Goal: Information Seeking & Learning: Learn about a topic

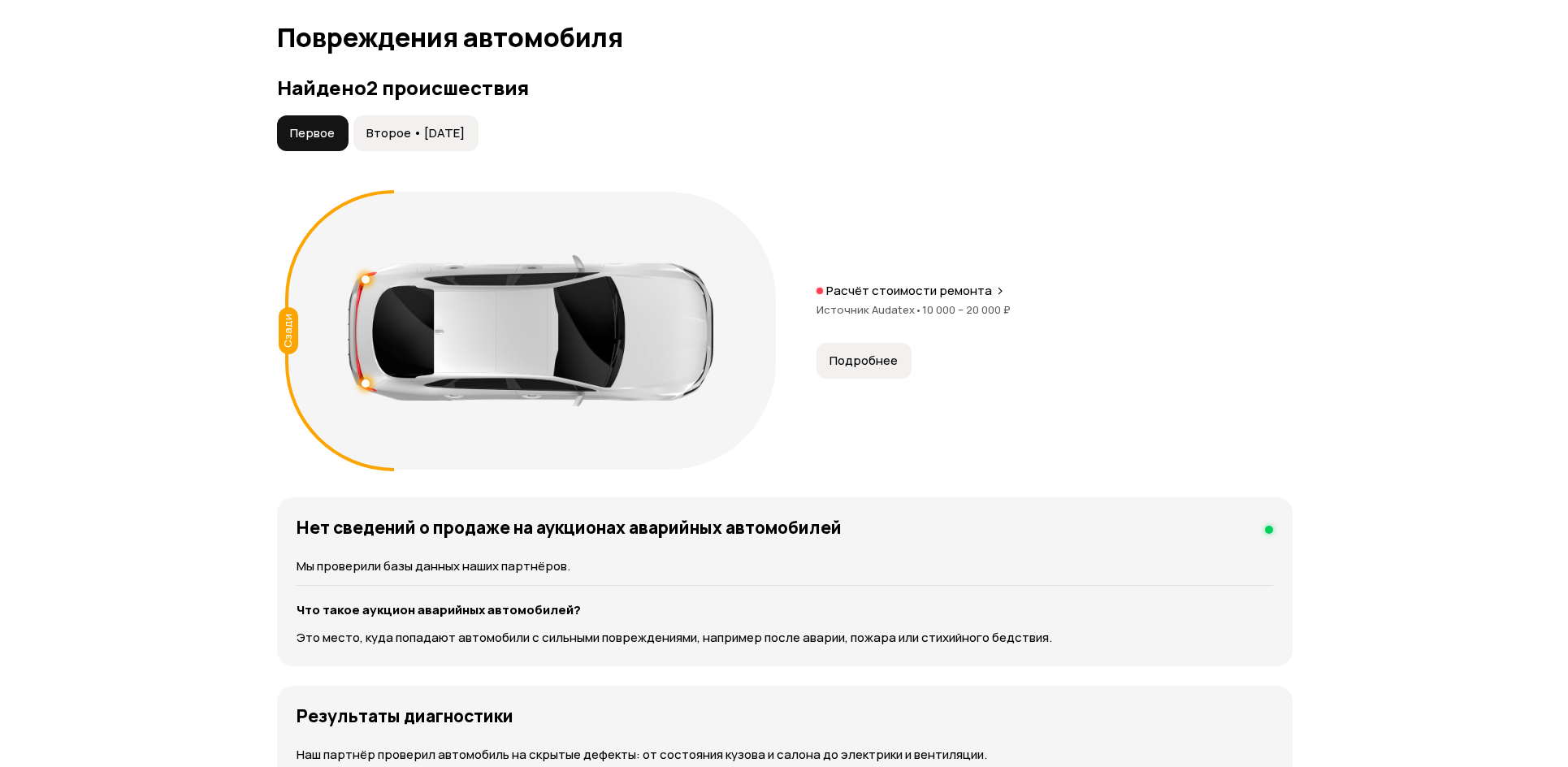
scroll to position [1560, 0]
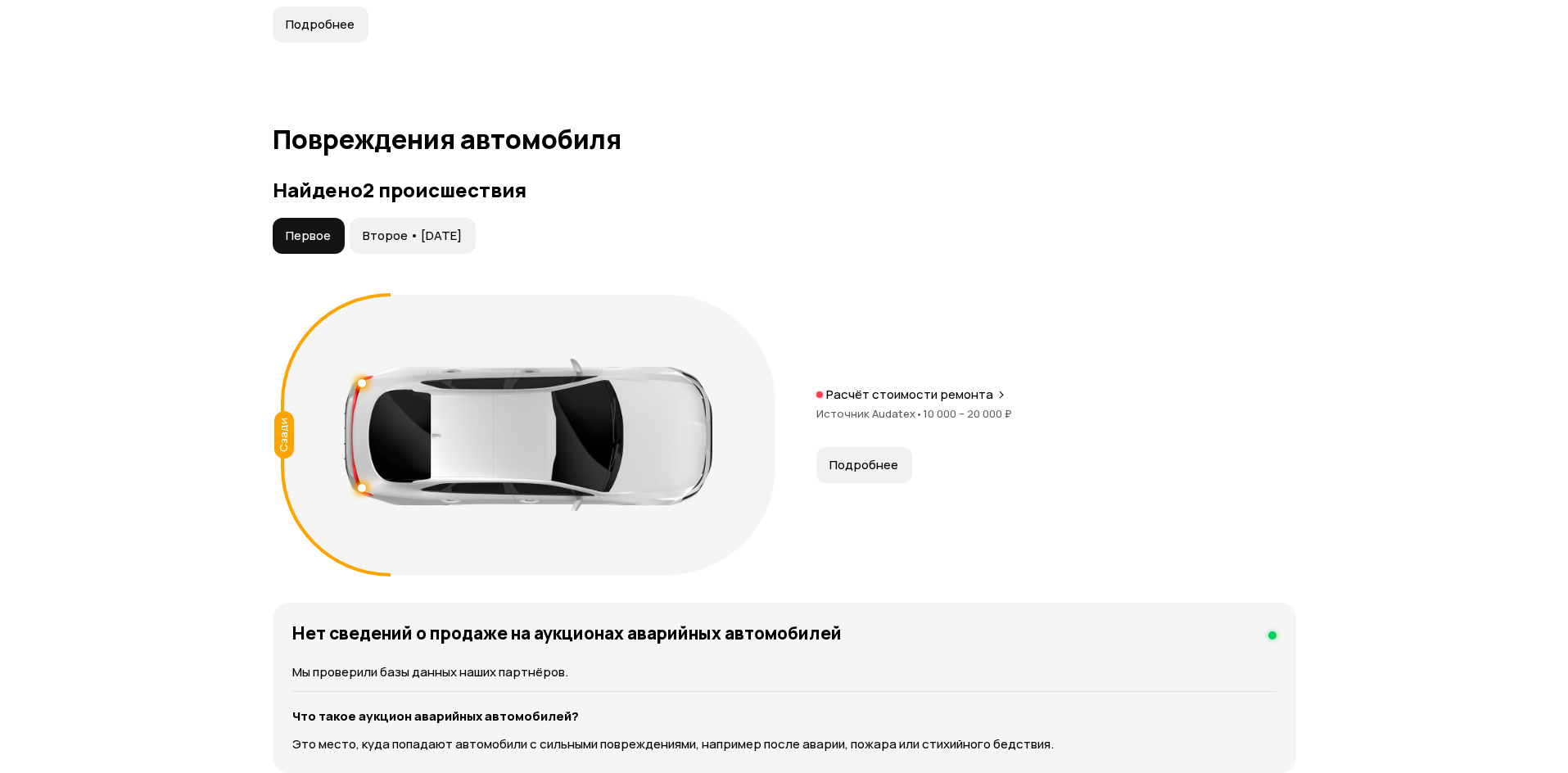
click at [912, 465] on div "Расчёт стоимости ремонта Источник Audatex • 10 000 – 20 000 ₽ Подробнее" at bounding box center [1056, 435] width 479 height 97
click at [903, 464] on button "Подробнее" at bounding box center [864, 465] width 96 height 36
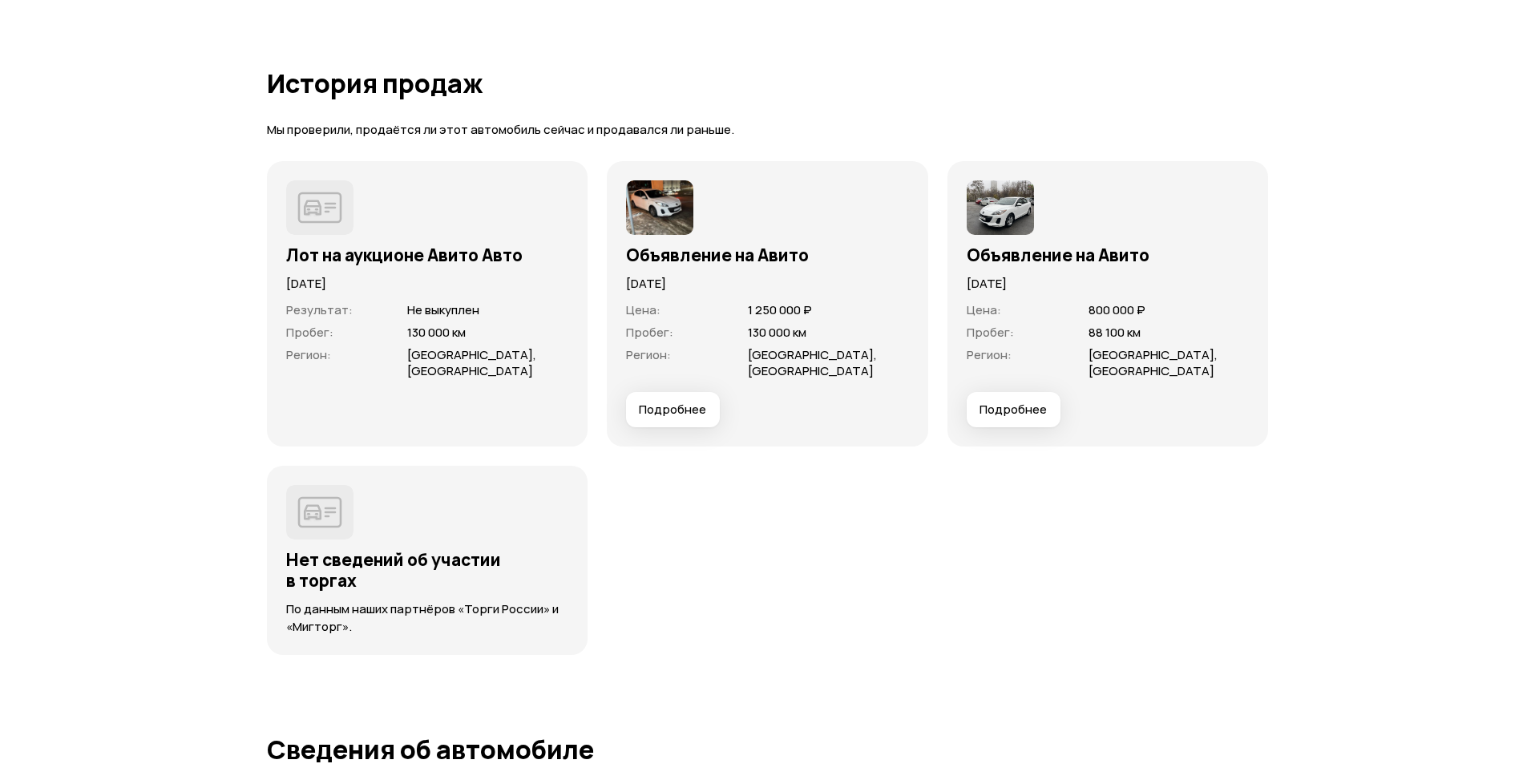
scroll to position [4713, 0]
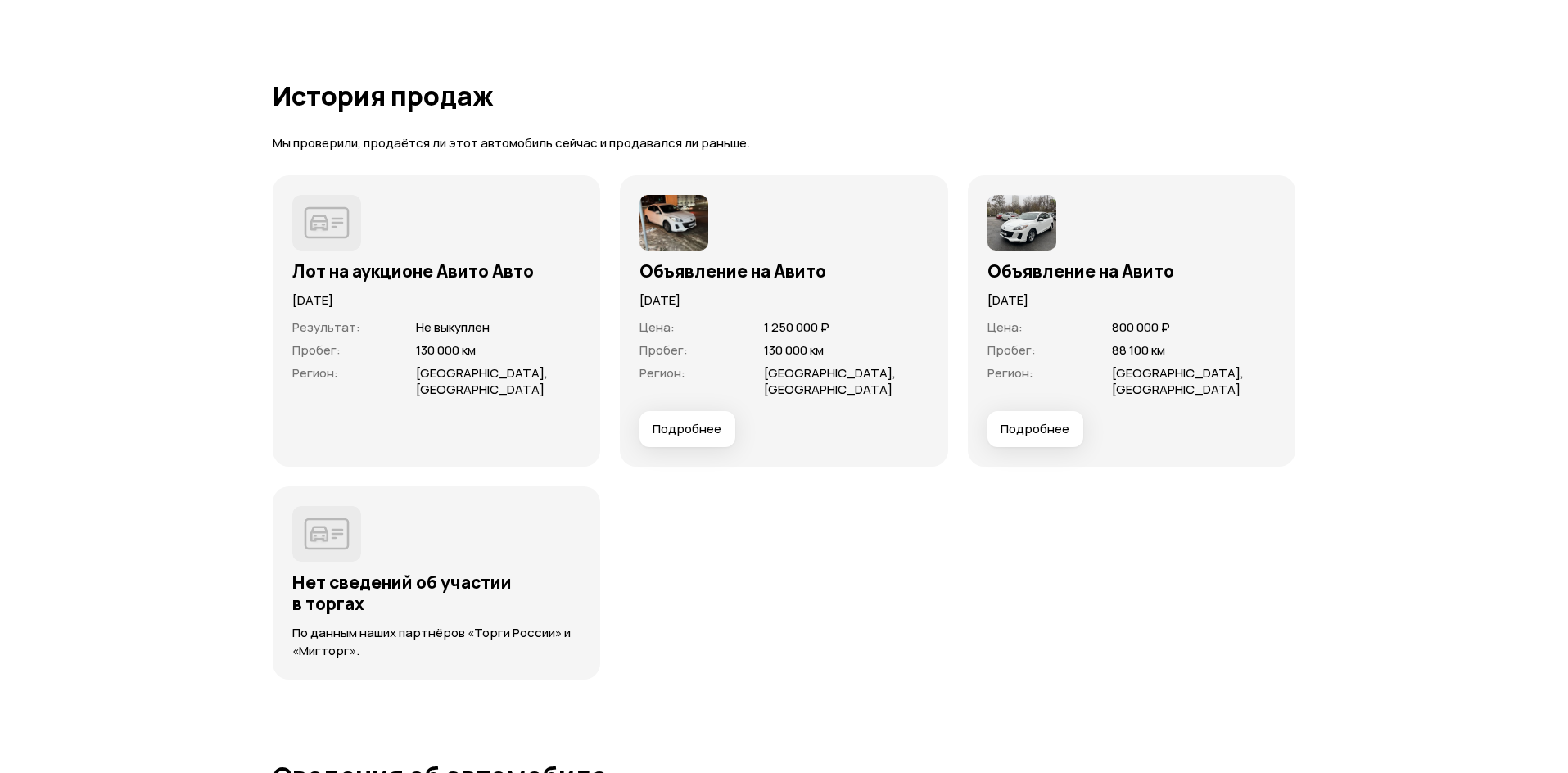
click at [665, 423] on span "Подробнее" at bounding box center [687, 429] width 69 height 17
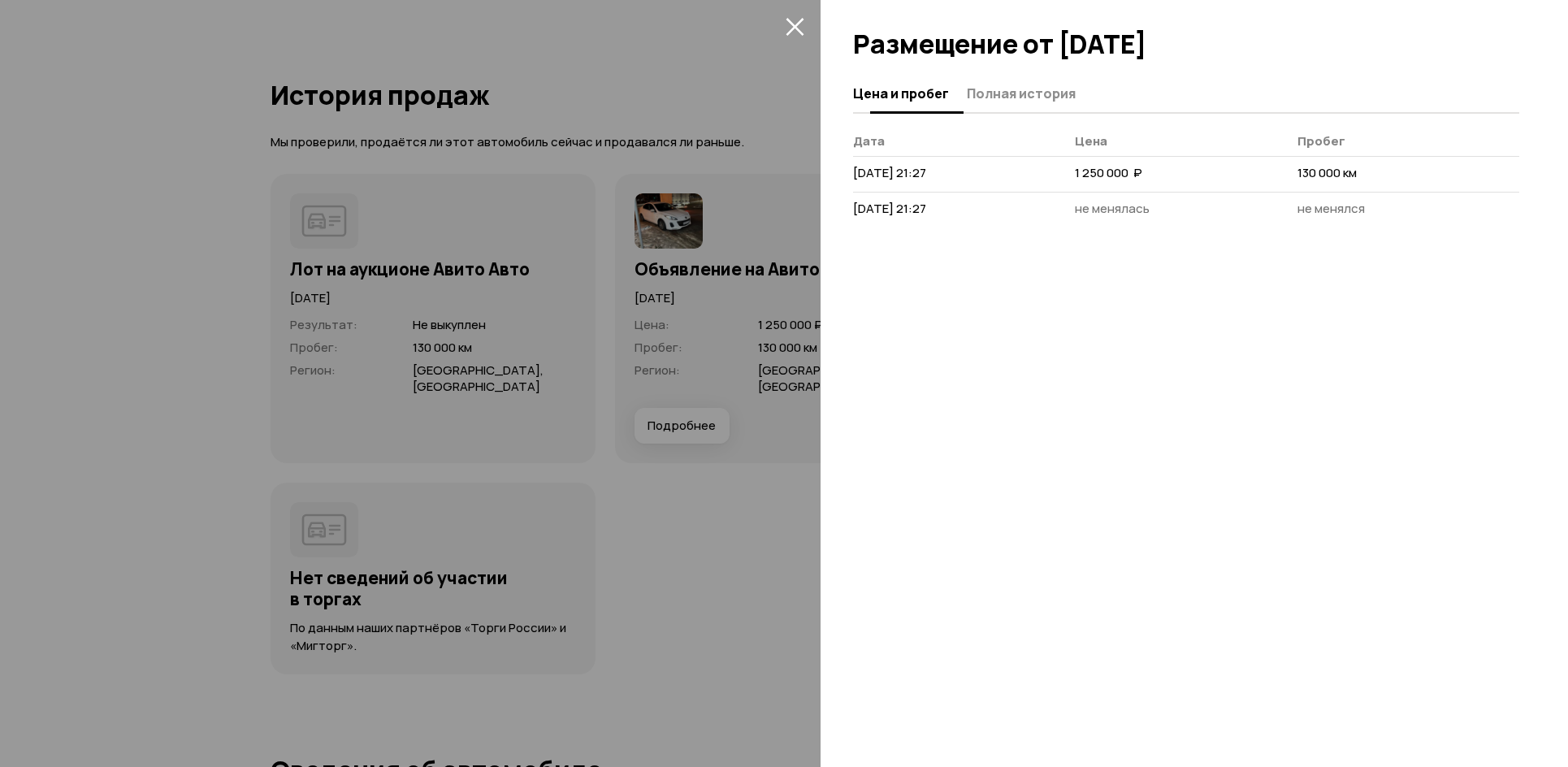
click at [1059, 82] on button "Полная история" at bounding box center [1019, 93] width 114 height 31
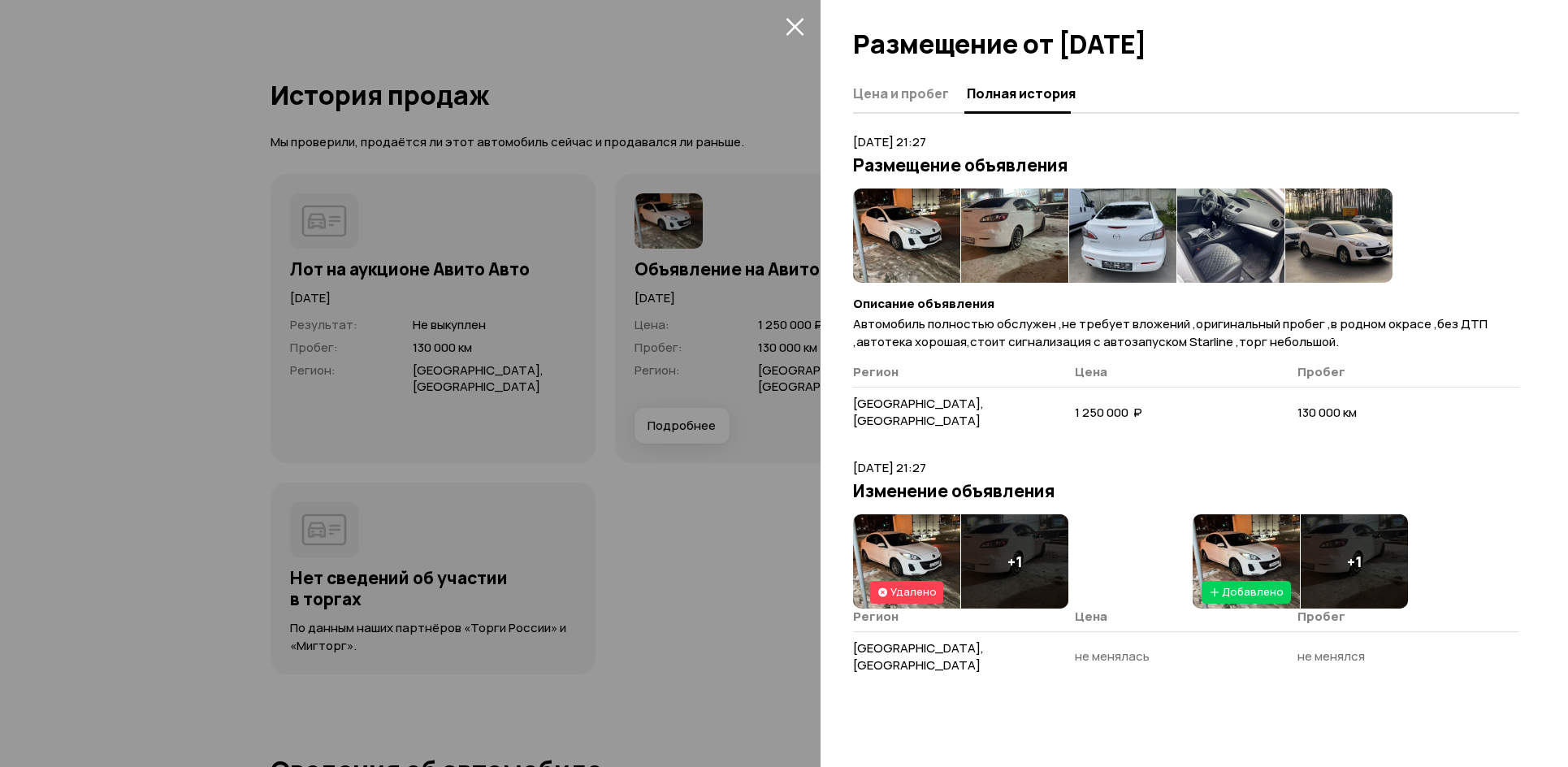
click at [901, 220] on img at bounding box center [907, 236] width 108 height 94
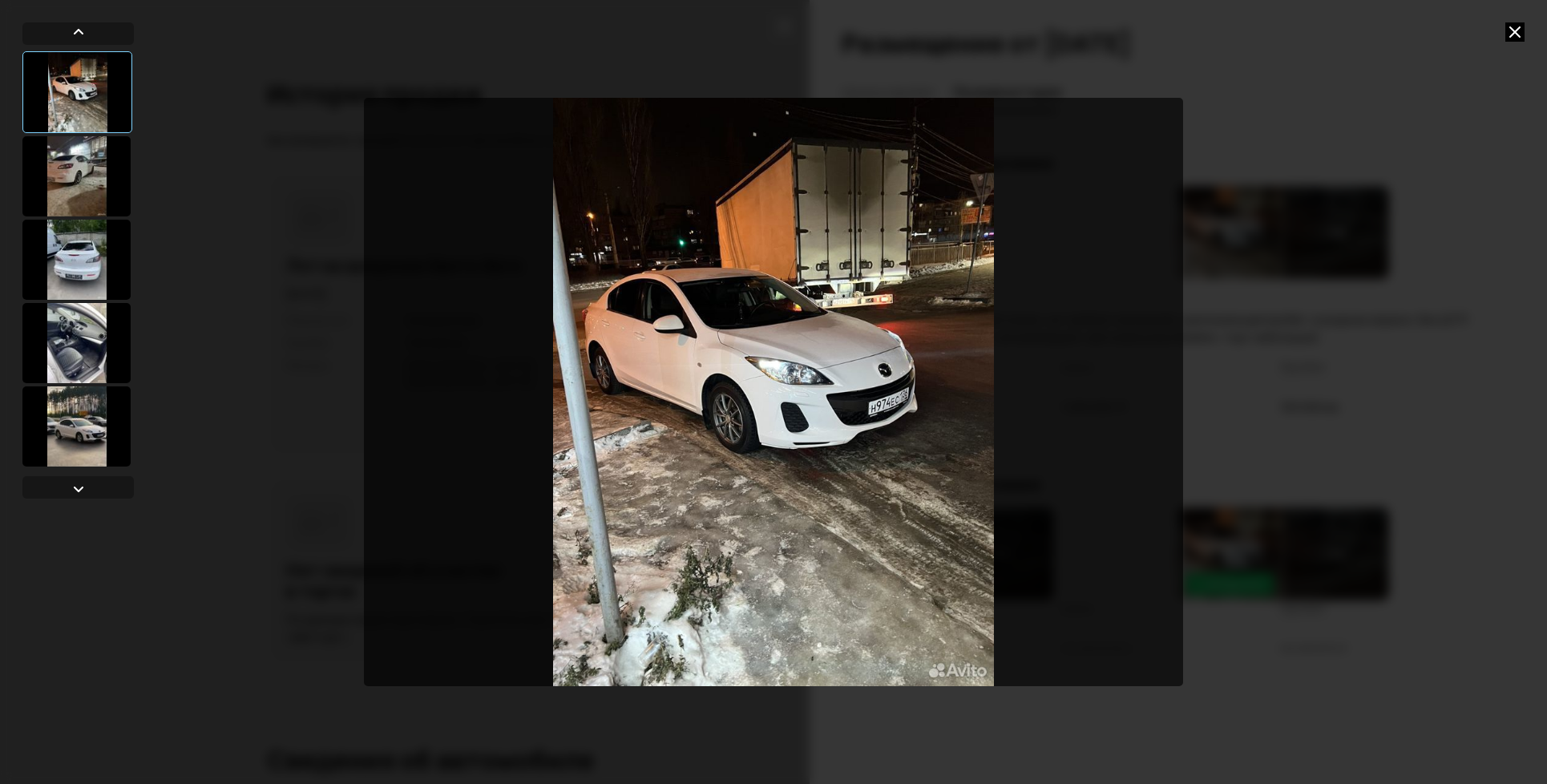
click at [1241, 304] on div at bounding box center [773, 392] width 1547 height 784
click at [1509, 31] on icon at bounding box center [1515, 32] width 19 height 19
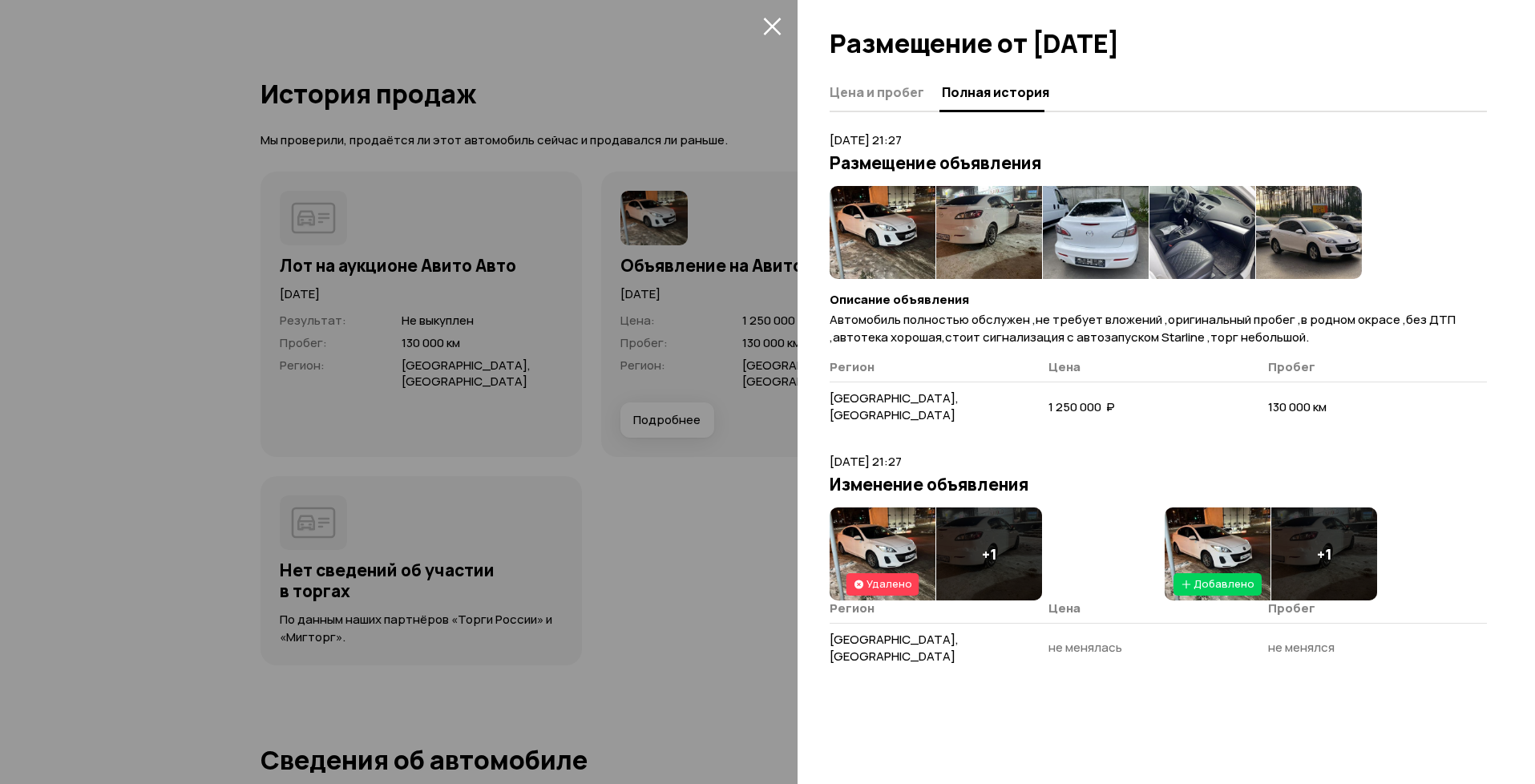
click at [764, 28] on icon "закрыть" at bounding box center [772, 26] width 18 height 18
